Goal: Communication & Community: Answer question/provide support

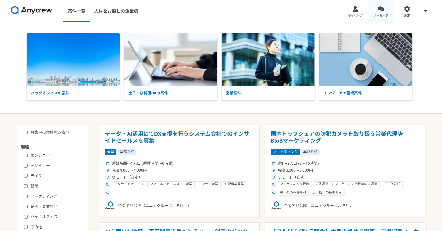
click at [382, 12] on div at bounding box center [381, 9] width 6 height 6
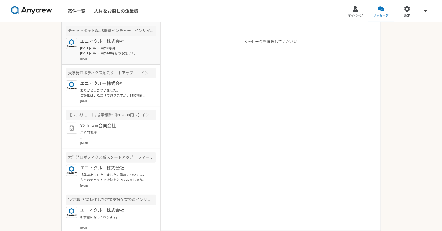
click at [128, 55] on p "[DATE]9時-17時は8時間 [DATE]9時-17時は4-8時間の予定です。" at bounding box center [114, 51] width 68 height 10
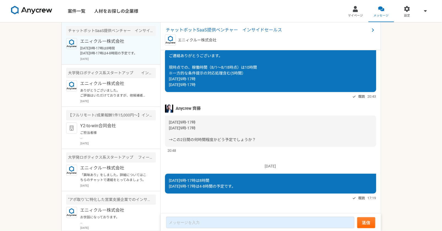
scroll to position [531, 0]
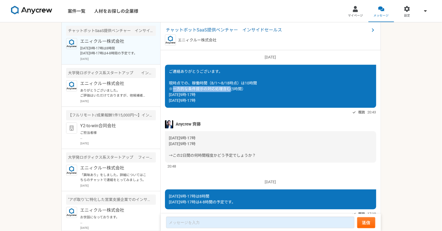
drag, startPoint x: 173, startPoint y: 94, endPoint x: 230, endPoint y: 96, distance: 56.3
click at [230, 96] on span "ご連絡ありがとうございます。 現時点での、稼働時間（8/1〜8/18時点）は10時間 ※一方的な条件提示の対応処理含む(5時間） [DATE]9時-17時 […" at bounding box center [213, 85] width 88 height 33
copy span "一方的な条件提示の対応処理含む"
